Goal: Task Accomplishment & Management: Complete application form

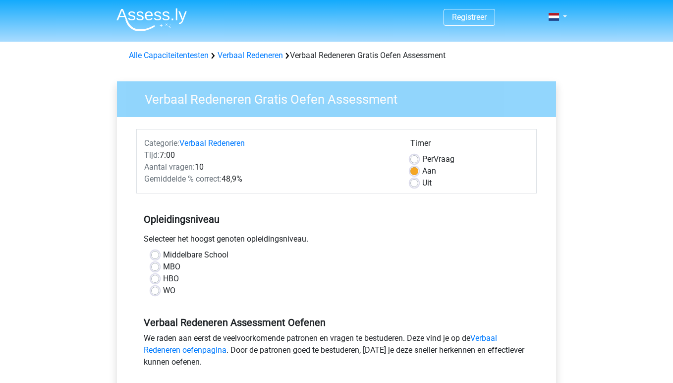
click at [166, 289] on label "WO" at bounding box center [169, 290] width 12 height 12
click at [159, 289] on input "WO" at bounding box center [155, 289] width 8 height 10
radio input "true"
click at [391, 309] on div "Verbaal Redeneren Assessment Oefenen We raden aan eerst de veelvoorkomende patr…" at bounding box center [336, 337] width 400 height 67
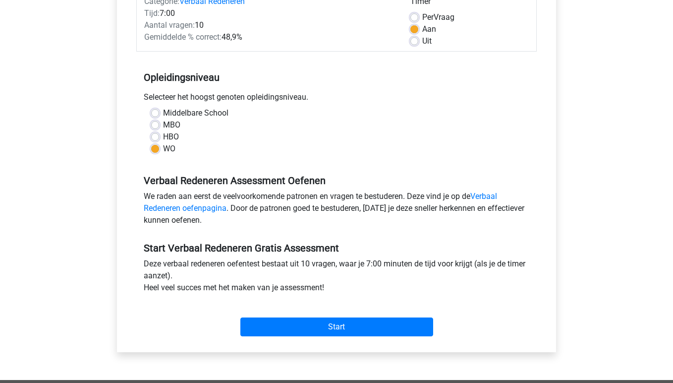
scroll to position [195, 0]
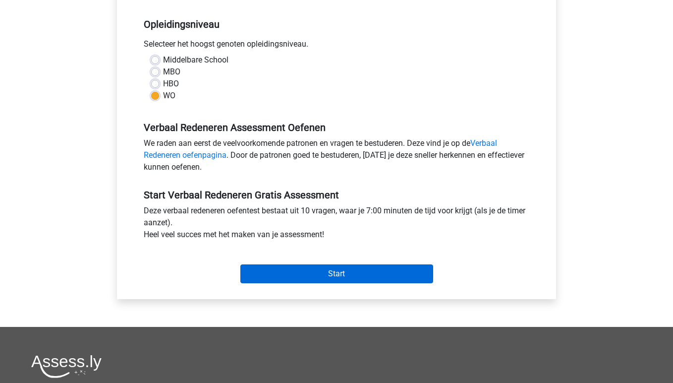
click at [362, 265] on input "Start" at bounding box center [336, 273] width 193 height 19
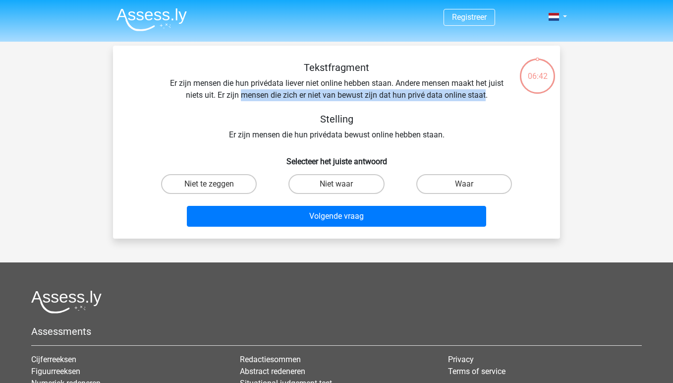
drag, startPoint x: 240, startPoint y: 98, endPoint x: 485, endPoint y: 97, distance: 244.8
click at [485, 97] on div "Tekstfragment Er zijn mensen die hun privédata liever niet online hebben staan.…" at bounding box center [336, 100] width 415 height 79
click at [217, 180] on label "Niet te zeggen" at bounding box center [209, 184] width 96 height 20
click at [216, 184] on input "Niet te zeggen" at bounding box center [212, 187] width 6 height 6
radio input "true"
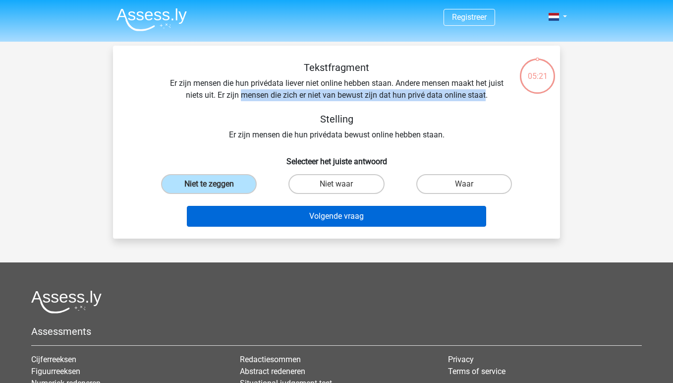
click at [285, 218] on button "Volgende vraag" at bounding box center [337, 216] width 300 height 21
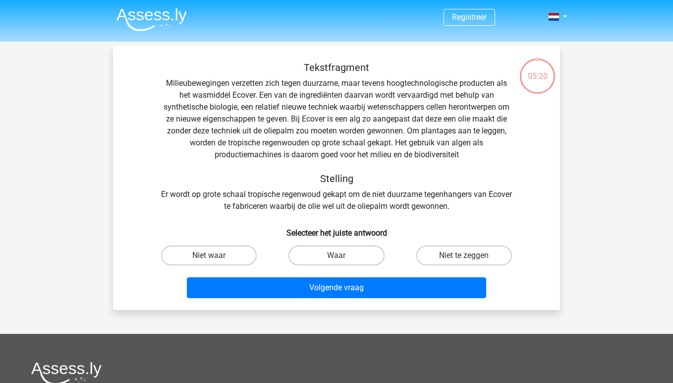
scroll to position [46, 0]
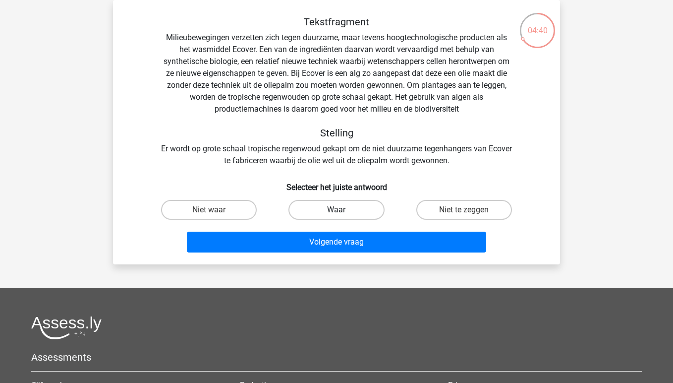
click at [320, 211] on label "Waar" at bounding box center [336, 210] width 96 height 20
click at [336, 211] on input "Waar" at bounding box center [339, 213] width 6 height 6
radio input "true"
click at [310, 256] on div "Volgende vraag" at bounding box center [336, 243] width 383 height 25
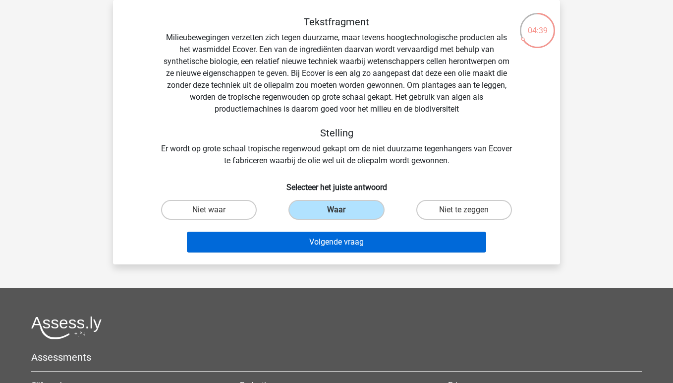
click at [312, 246] on button "Volgende vraag" at bounding box center [337, 241] width 300 height 21
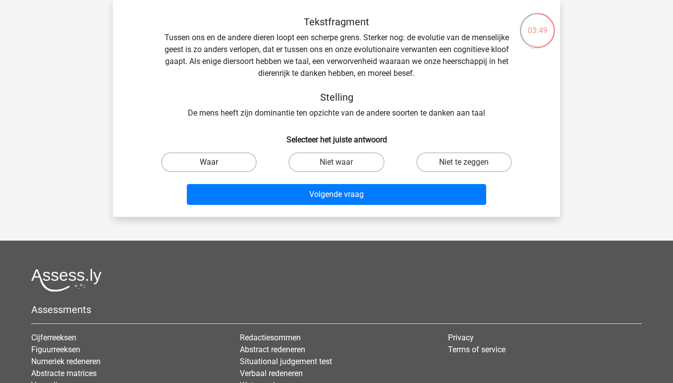
click at [241, 168] on label "Waar" at bounding box center [209, 162] width 96 height 20
click at [216, 168] on input "Waar" at bounding box center [212, 165] width 6 height 6
radio input "true"
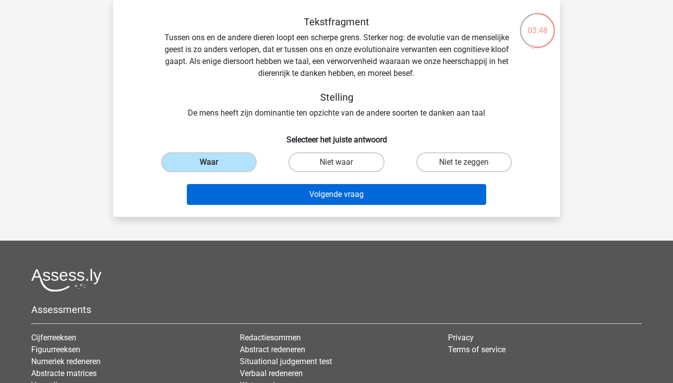
click at [297, 192] on button "Volgende vraag" at bounding box center [337, 194] width 300 height 21
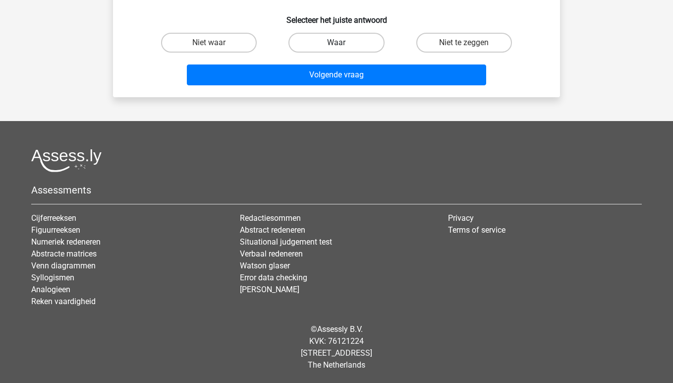
scroll to position [0, 0]
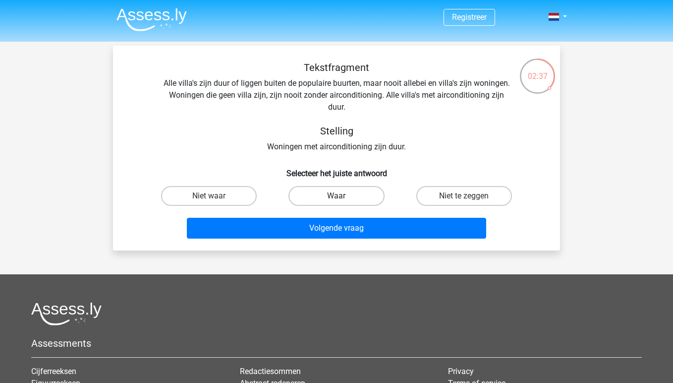
click at [302, 196] on label "Waar" at bounding box center [336, 196] width 96 height 20
click at [336, 196] on input "Waar" at bounding box center [339, 199] width 6 height 6
radio input "true"
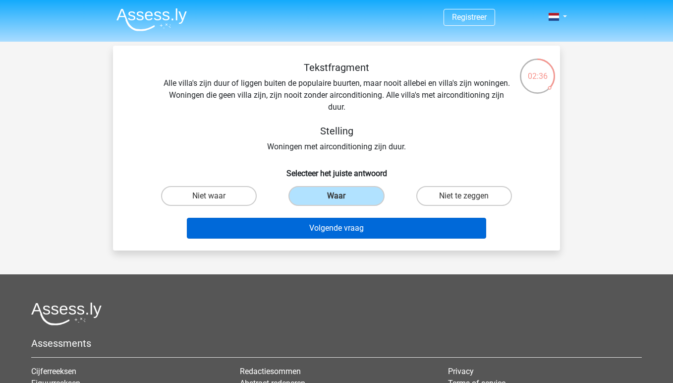
click at [318, 232] on button "Volgende vraag" at bounding box center [337, 228] width 300 height 21
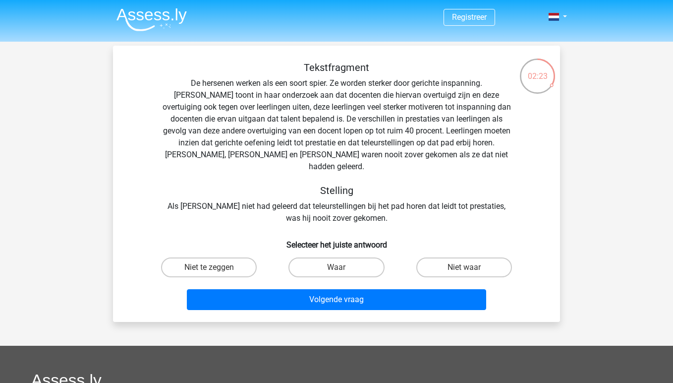
scroll to position [213, 0]
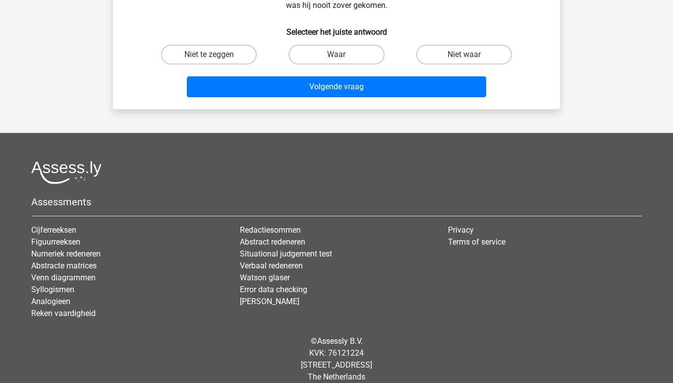
click at [342, 55] on input "Waar" at bounding box center [339, 58] width 6 height 6
radio input "true"
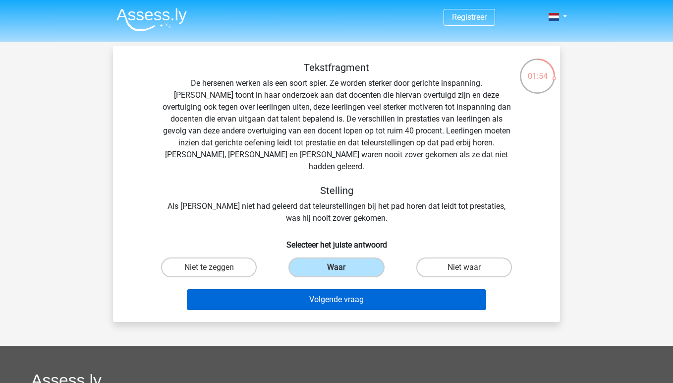
click at [401, 289] on button "Volgende vraag" at bounding box center [337, 299] width 300 height 21
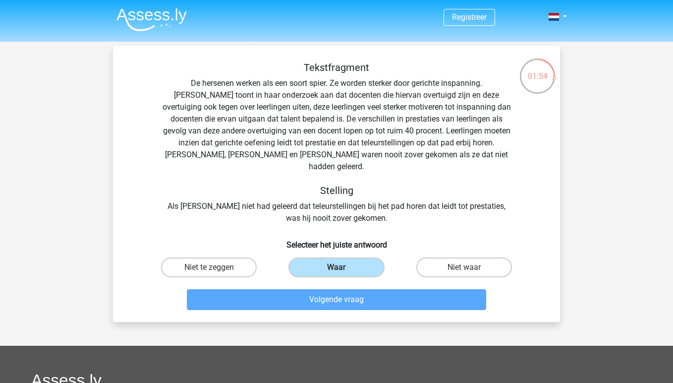
scroll to position [46, 0]
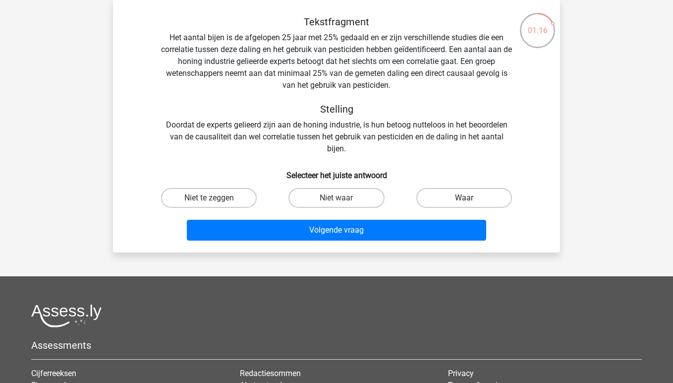
click at [472, 200] on label "Waar" at bounding box center [464, 198] width 96 height 20
click at [470, 200] on input "Waar" at bounding box center [467, 201] width 6 height 6
radio input "true"
click at [363, 200] on label "Niet waar" at bounding box center [336, 198] width 96 height 20
click at [343, 200] on input "Niet waar" at bounding box center [339, 201] width 6 height 6
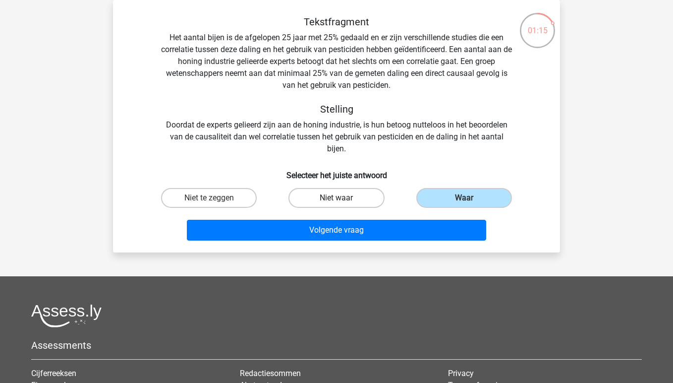
radio input "true"
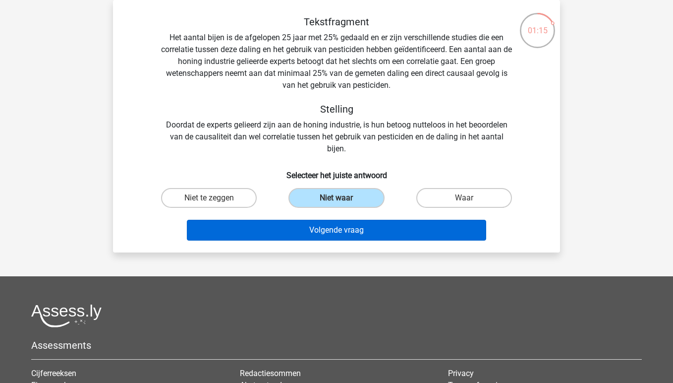
click at [358, 227] on button "Volgende vraag" at bounding box center [337, 230] width 300 height 21
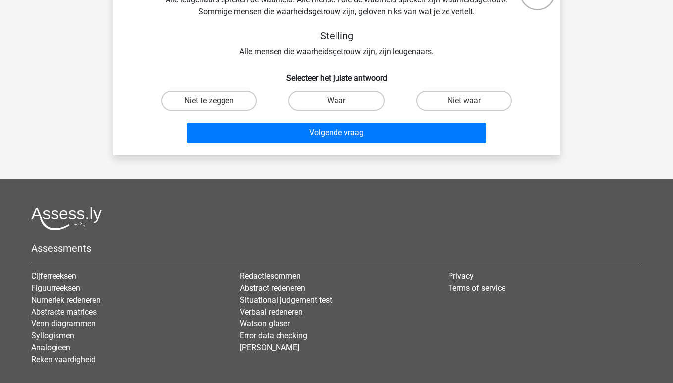
scroll to position [0, 0]
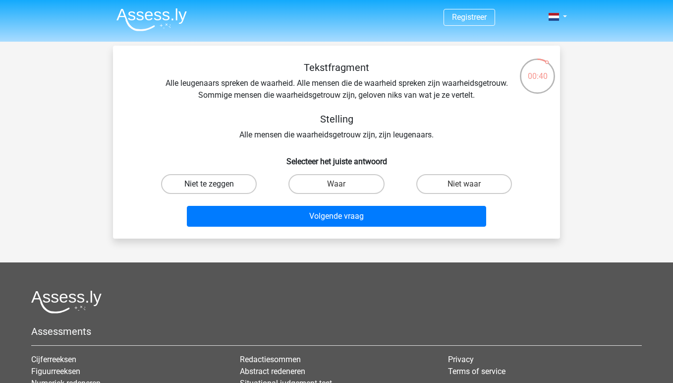
click at [232, 178] on label "Niet te zeggen" at bounding box center [209, 184] width 96 height 20
click at [216, 184] on input "Niet te zeggen" at bounding box center [212, 187] width 6 height 6
radio input "true"
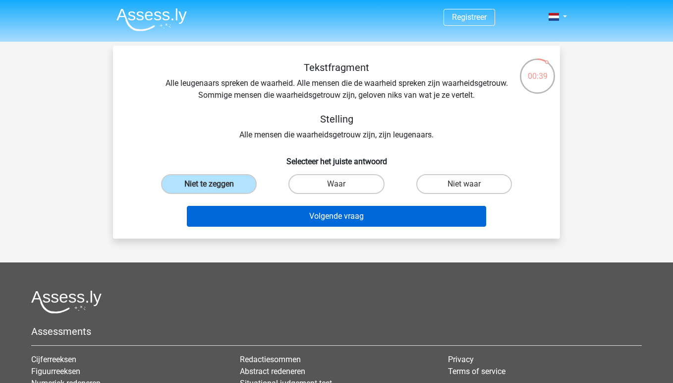
click at [268, 222] on button "Volgende vraag" at bounding box center [337, 216] width 300 height 21
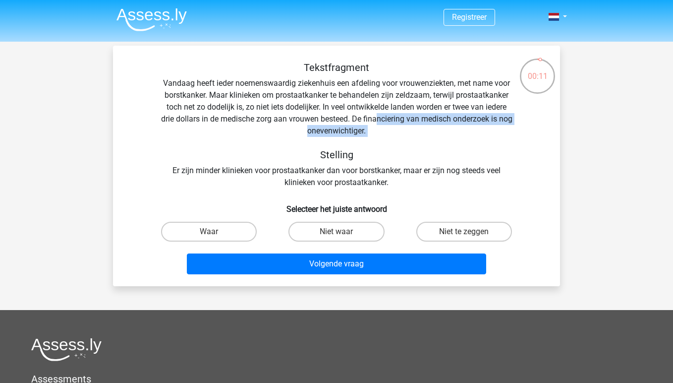
drag, startPoint x: 385, startPoint y: 120, endPoint x: 387, endPoint y: 139, distance: 19.4
click at [387, 139] on div "Tekstfragment Vandaag heeft ieder noemenswaardig ziekenhuis een afdeling voor v…" at bounding box center [336, 124] width 415 height 127
click at [251, 232] on label "Waar" at bounding box center [209, 232] width 96 height 20
click at [216, 232] on input "Waar" at bounding box center [212, 234] width 6 height 6
radio input "true"
